Goal: Task Accomplishment & Management: Manage account settings

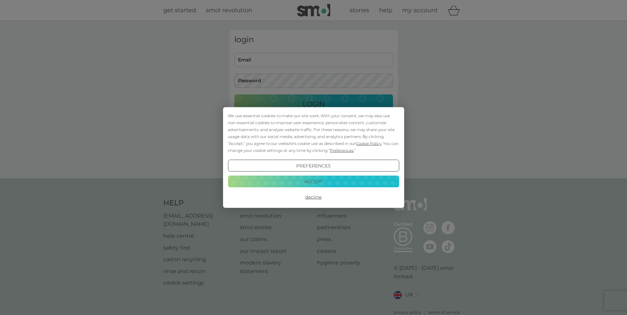
click at [330, 180] on button "Accept" at bounding box center [313, 181] width 171 height 12
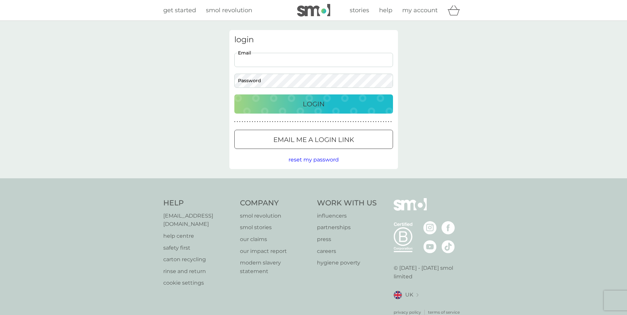
click at [274, 63] on input "Email" at bounding box center [313, 60] width 159 height 14
type input "[PERSON_NAME][EMAIL_ADDRESS][DOMAIN_NAME]"
click at [234, 95] on button "Login" at bounding box center [313, 104] width 159 height 19
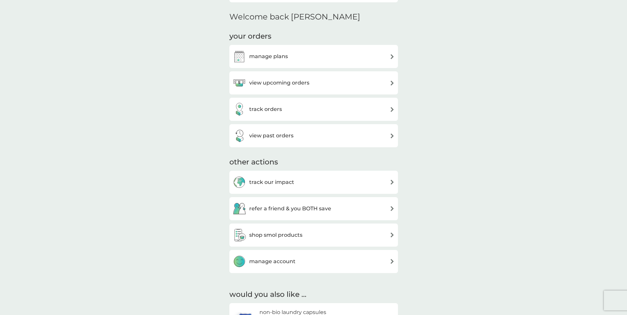
scroll to position [165, 0]
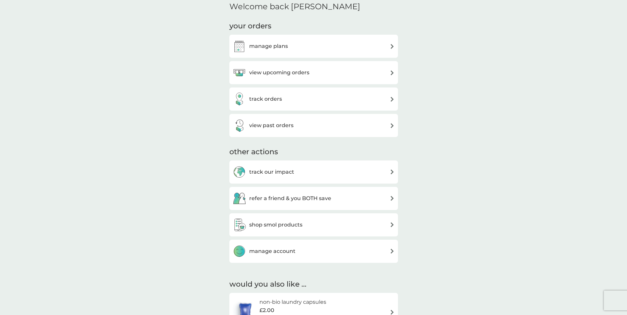
click at [300, 249] on div "manage account" at bounding box center [314, 251] width 162 height 13
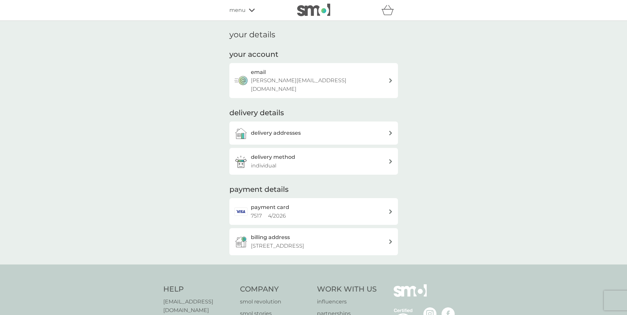
click at [309, 129] on div "delivery addresses" at bounding box center [319, 133] width 137 height 9
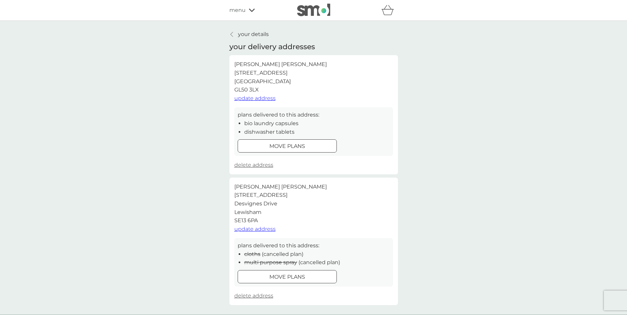
click at [261, 98] on span "update address" at bounding box center [254, 98] width 41 height 6
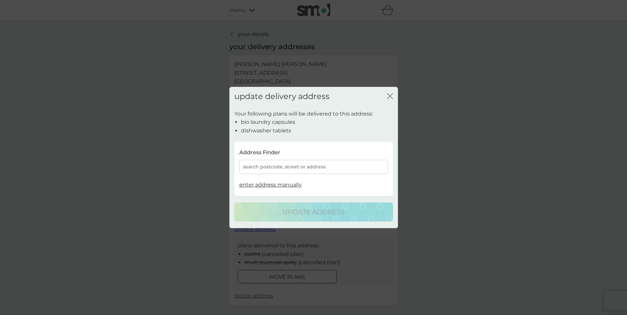
click at [288, 169] on div "search postcode, street or address" at bounding box center [313, 167] width 149 height 14
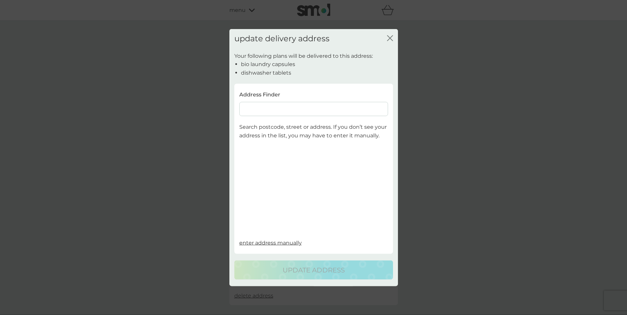
click at [276, 113] on input at bounding box center [313, 109] width 149 height 14
type input "[STREET_ADDRESS]"
click at [285, 128] on span "Cheltenham GL52 3HY" at bounding box center [307, 126] width 45 height 5
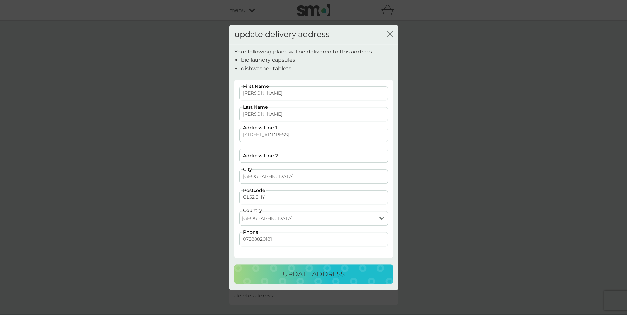
click at [310, 274] on p "update address" at bounding box center [314, 274] width 62 height 11
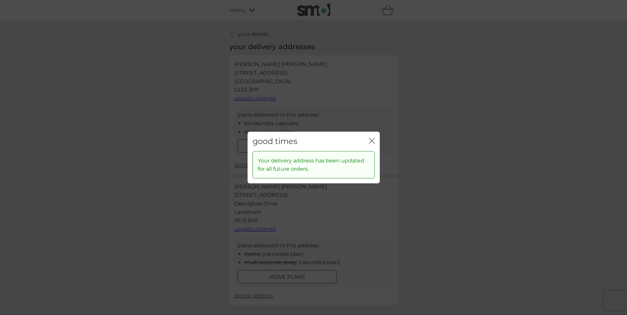
click at [371, 140] on icon "close" at bounding box center [370, 140] width 3 height 5
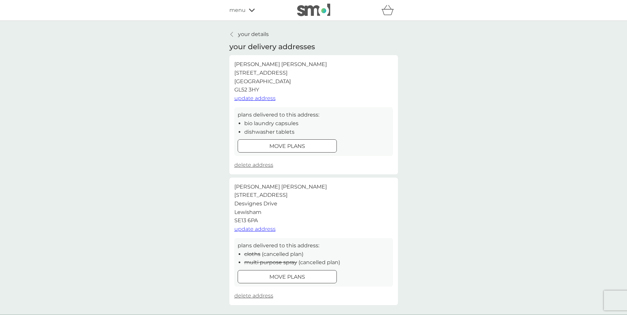
click at [256, 295] on span "delete address" at bounding box center [253, 296] width 39 height 6
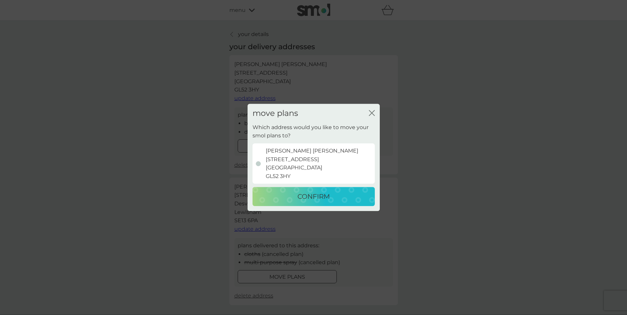
click at [371, 111] on icon "close" at bounding box center [372, 113] width 6 height 6
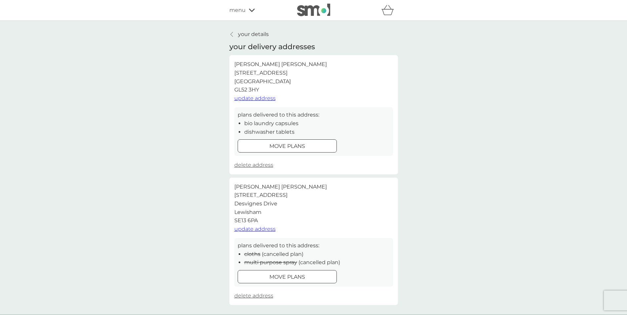
click at [253, 295] on span "delete address" at bounding box center [253, 296] width 39 height 6
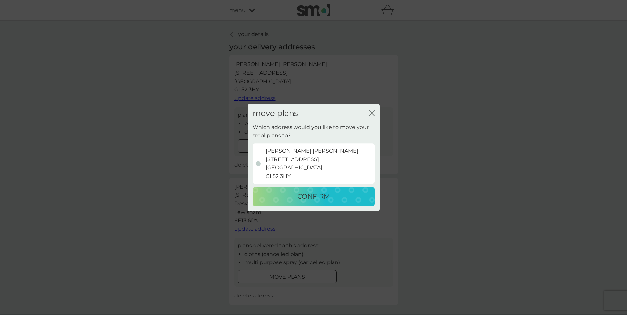
click at [301, 200] on p "CONFIRM" at bounding box center [313, 197] width 32 height 11
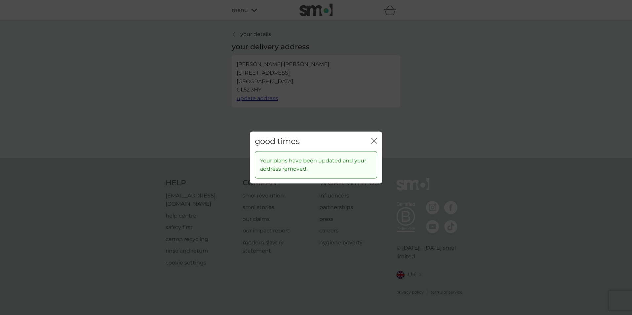
click at [372, 141] on icon "close" at bounding box center [374, 141] width 6 height 6
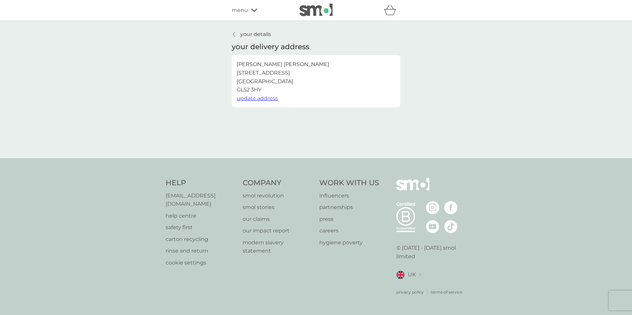
click at [235, 35] on icon at bounding box center [234, 34] width 3 height 5
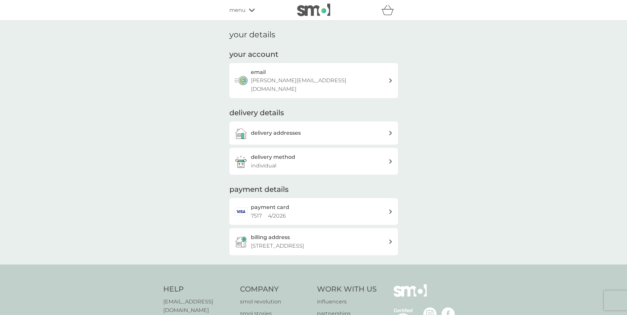
click at [304, 242] on p "[STREET_ADDRESS]" at bounding box center [277, 246] width 53 height 9
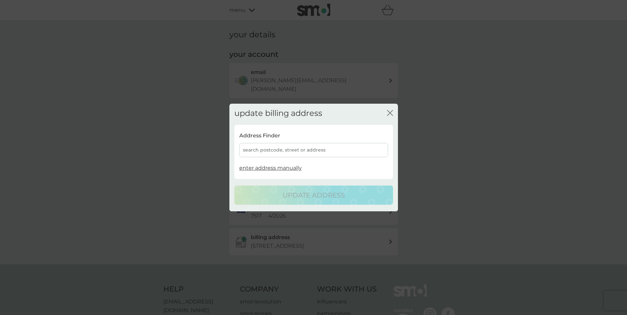
click at [295, 149] on div "search postcode, street or address" at bounding box center [313, 150] width 149 height 14
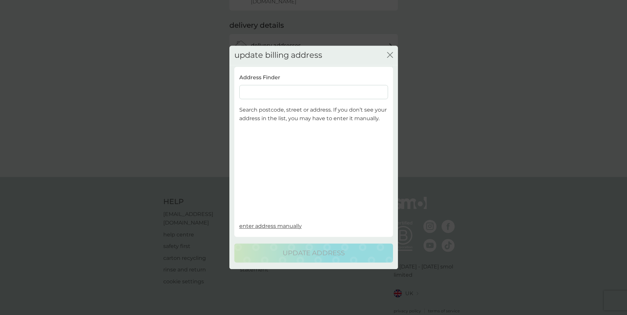
scroll to position [98, 0]
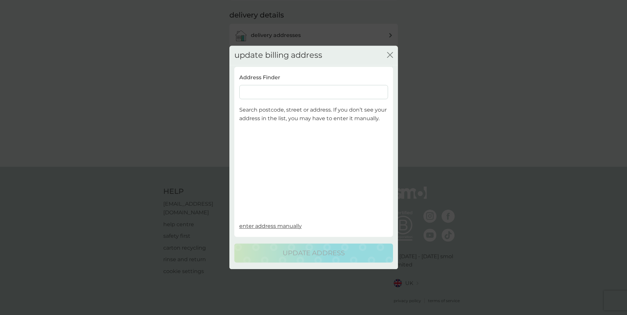
click at [299, 98] on div "Address Finder Search postcode, street or address. If you don’t see your addres…" at bounding box center [313, 147] width 149 height 149
click at [295, 97] on input at bounding box center [313, 92] width 149 height 14
click at [292, 93] on input at bounding box center [313, 92] width 149 height 14
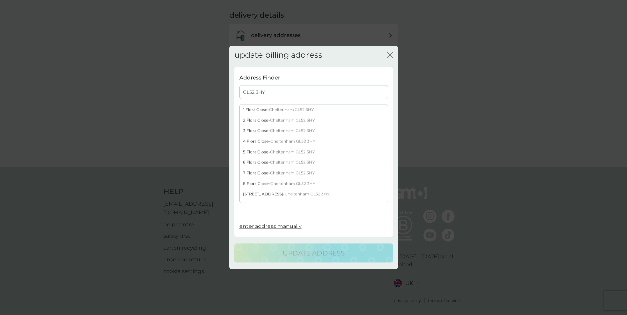
type input "GL52 3HY"
click at [269, 194] on div "[STREET_ADDRESS]" at bounding box center [314, 194] width 148 height 11
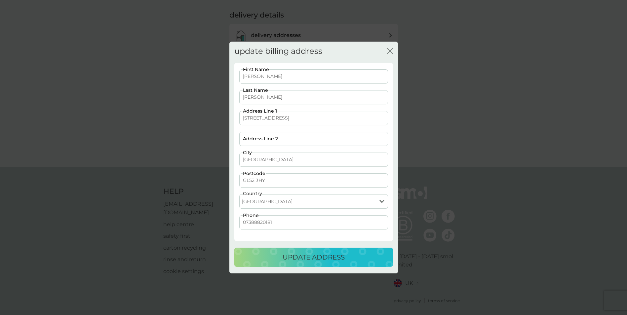
click at [302, 251] on button "update address" at bounding box center [313, 257] width 159 height 19
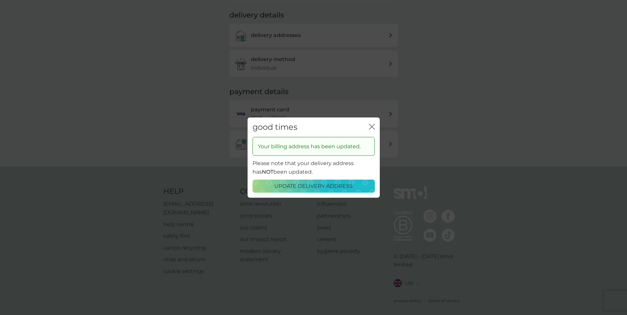
scroll to position [90, 0]
click at [372, 127] on icon "close" at bounding box center [373, 126] width 3 height 5
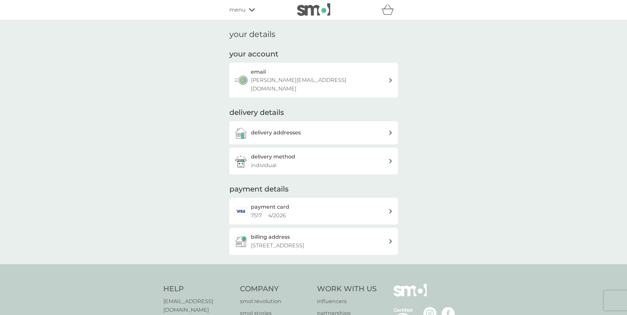
scroll to position [0, 0]
click at [245, 13] on div "menu" at bounding box center [257, 10] width 56 height 9
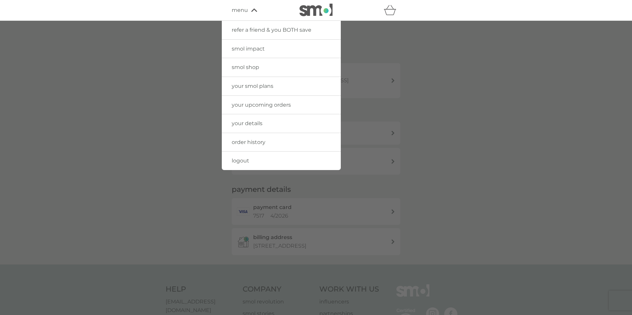
click at [250, 86] on span "your smol plans" at bounding box center [253, 86] width 42 height 6
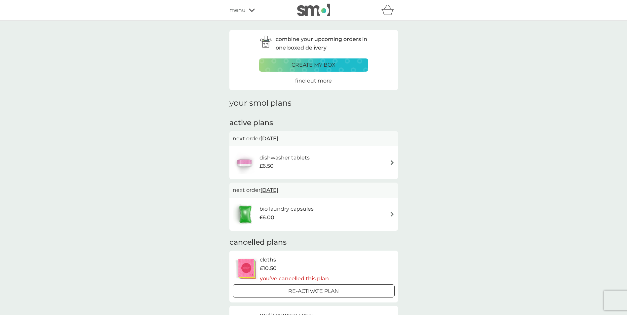
click at [244, 12] on span "menu" at bounding box center [237, 10] width 16 height 9
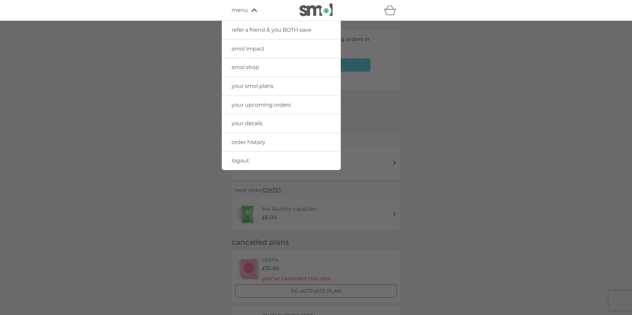
click at [253, 65] on span "smol shop" at bounding box center [245, 67] width 27 height 6
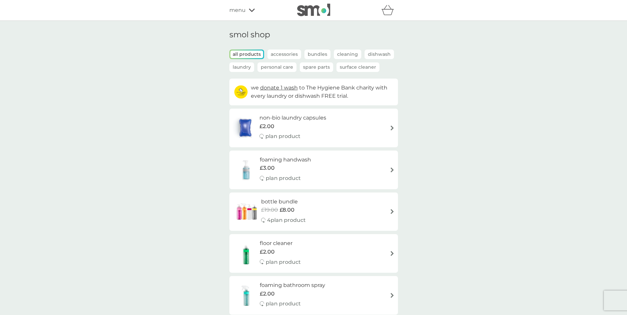
click at [349, 53] on p "Cleaning" at bounding box center [347, 55] width 27 height 10
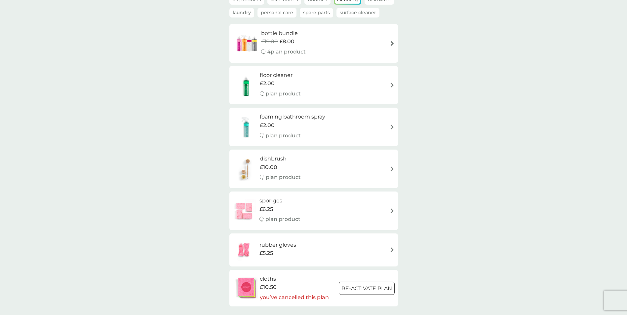
scroll to position [66, 0]
